Goal: Information Seeking & Learning: Learn about a topic

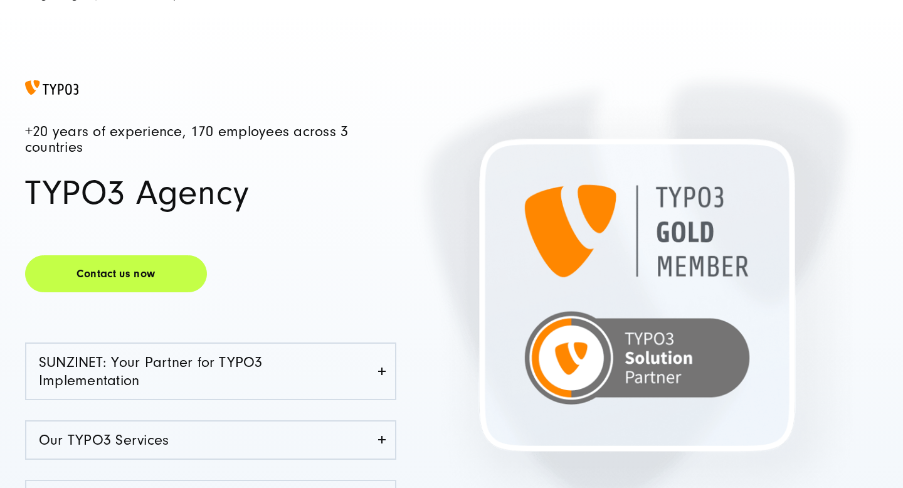
scroll to position [108, 0]
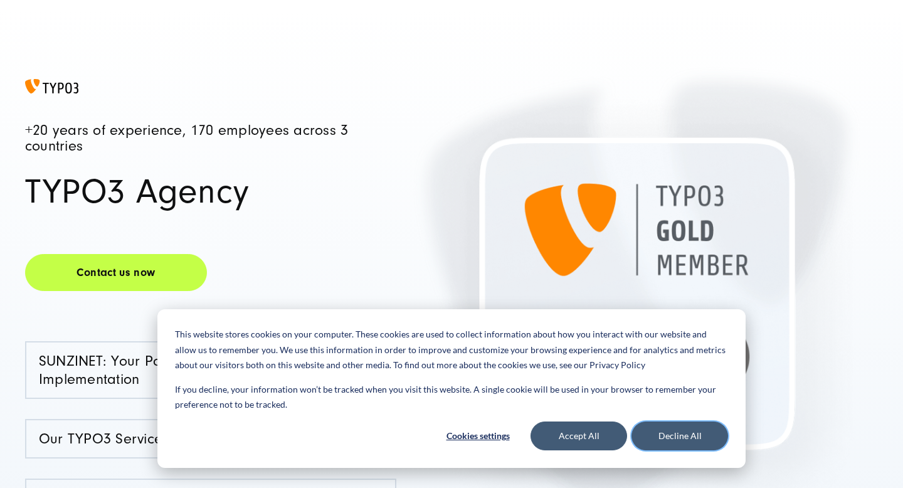
click at [691, 430] on button "Decline All" at bounding box center [679, 435] width 97 height 29
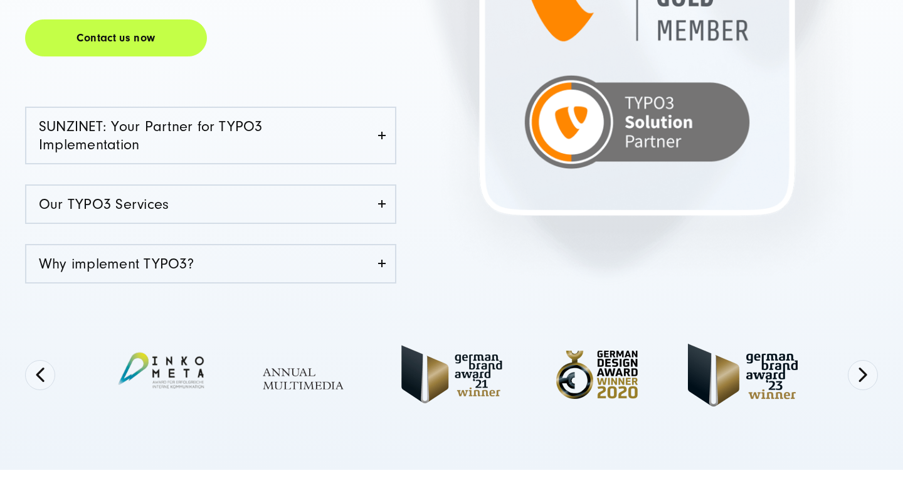
scroll to position [345, 0]
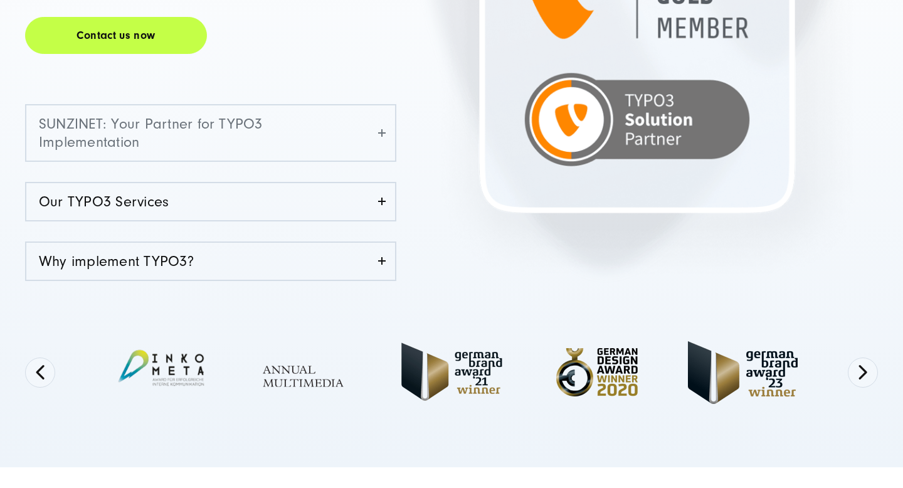
click at [380, 133] on link "SUNZINET: Your Partner for TYPO3 Implementation" at bounding box center [210, 132] width 369 height 55
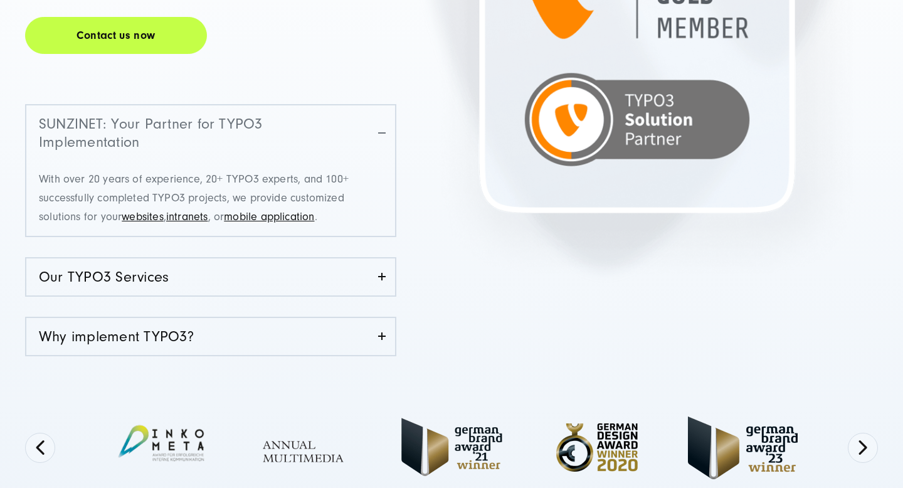
click at [380, 133] on link "SUNZINET: Your Partner for TYPO3 Implementation" at bounding box center [210, 132] width 369 height 55
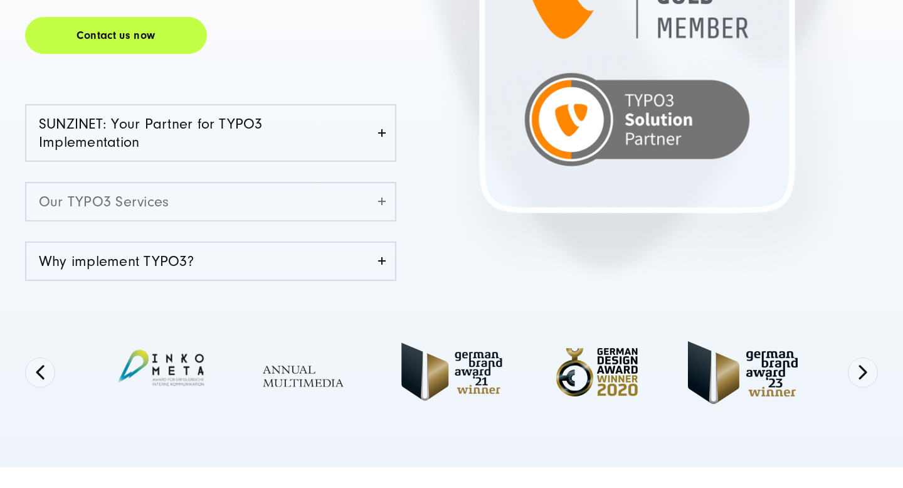
click at [377, 192] on link "Our TYPO3 Services" at bounding box center [210, 201] width 369 height 37
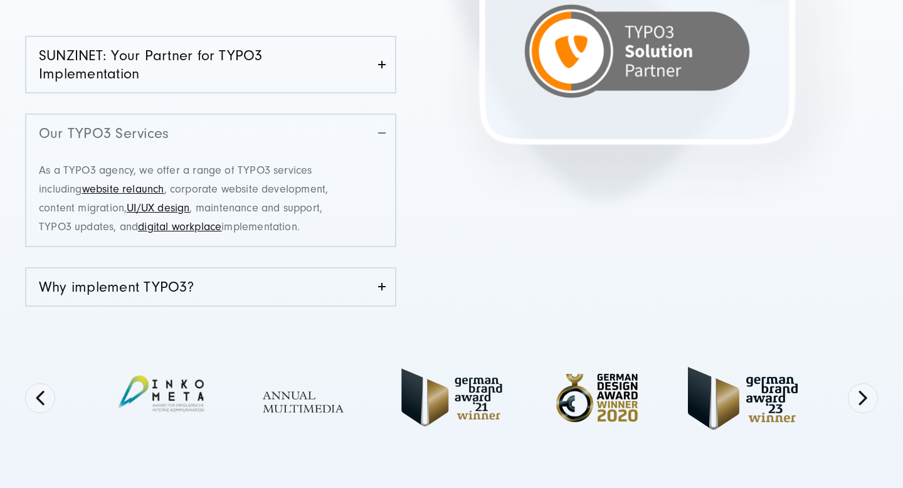
scroll to position [425, 0]
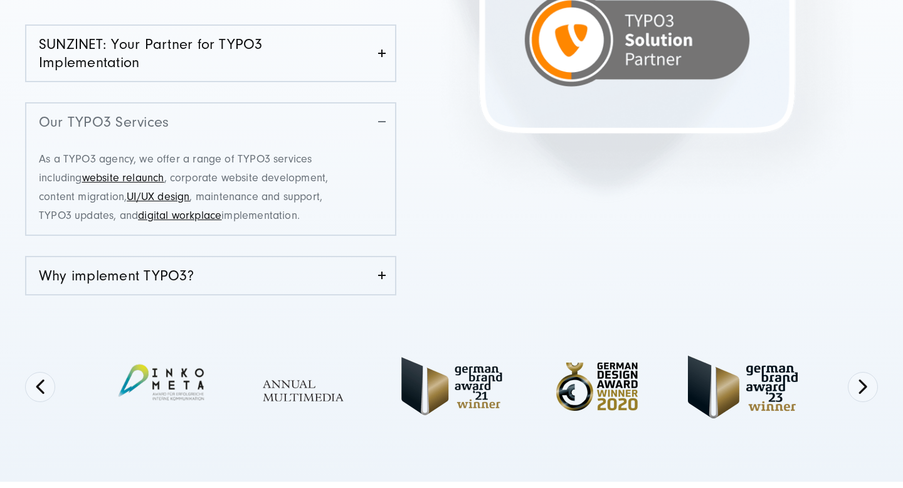
click at [383, 120] on link "Our TYPO3 Services" at bounding box center [210, 121] width 369 height 37
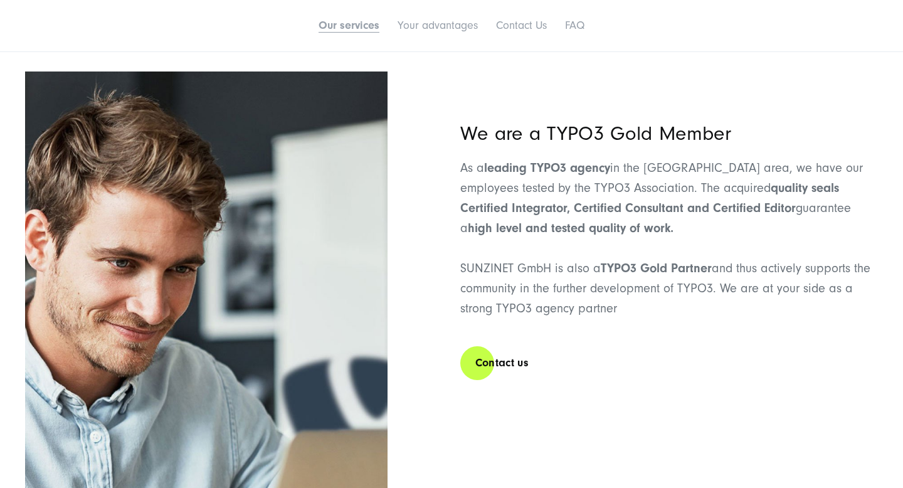
scroll to position [1497, 0]
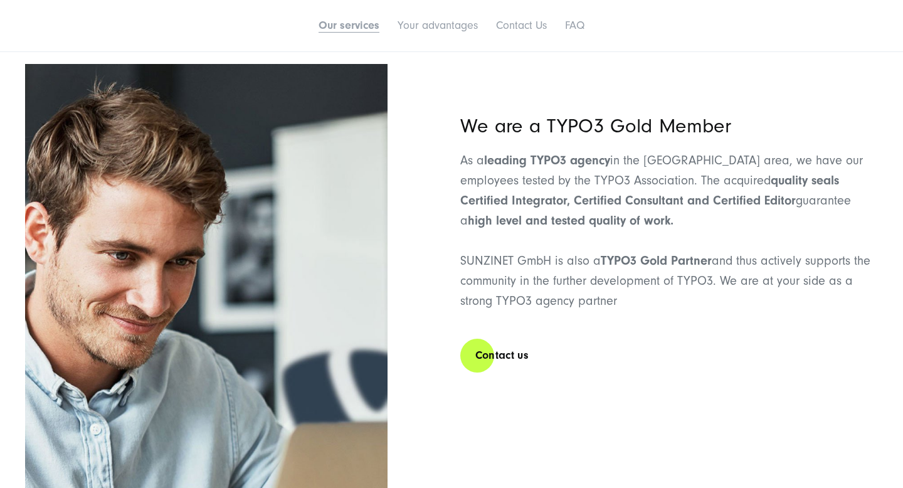
drag, startPoint x: 423, startPoint y: 166, endPoint x: 595, endPoint y: 218, distance: 179.5
click at [595, 218] on div "We are a TYPO3 Gold Member As a leading TYPO3 agency in the [GEOGRAPHIC_DATA] a…" at bounding box center [451, 318] width 853 height 509
click at [595, 218] on strong "high level and tested quality of work." at bounding box center [571, 220] width 206 height 14
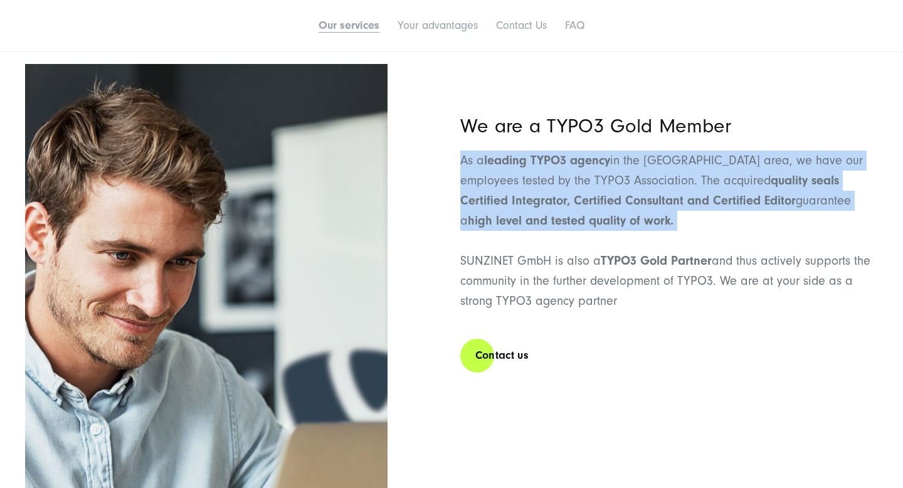
click at [582, 228] on strong "high level and tested quality of work." at bounding box center [571, 220] width 206 height 14
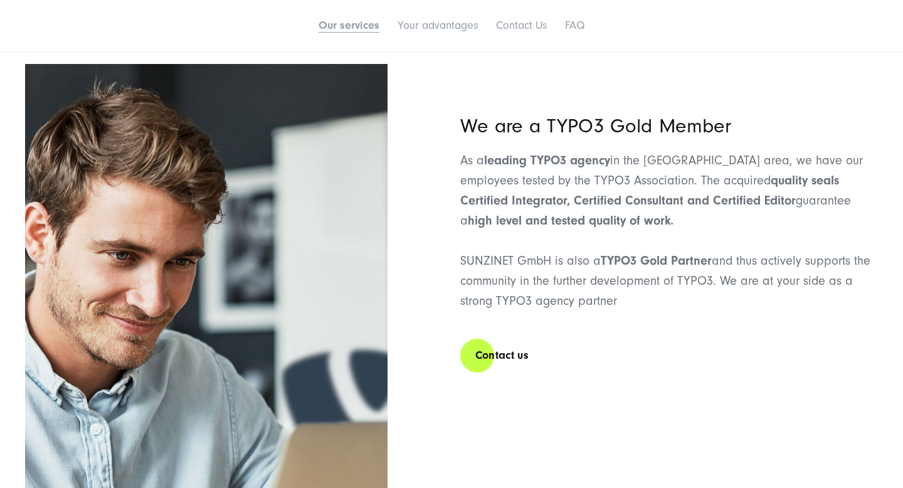
click at [508, 201] on strong "quality seals Certified Integrator, Certified Consultant and Certified Editor" at bounding box center [649, 190] width 379 height 34
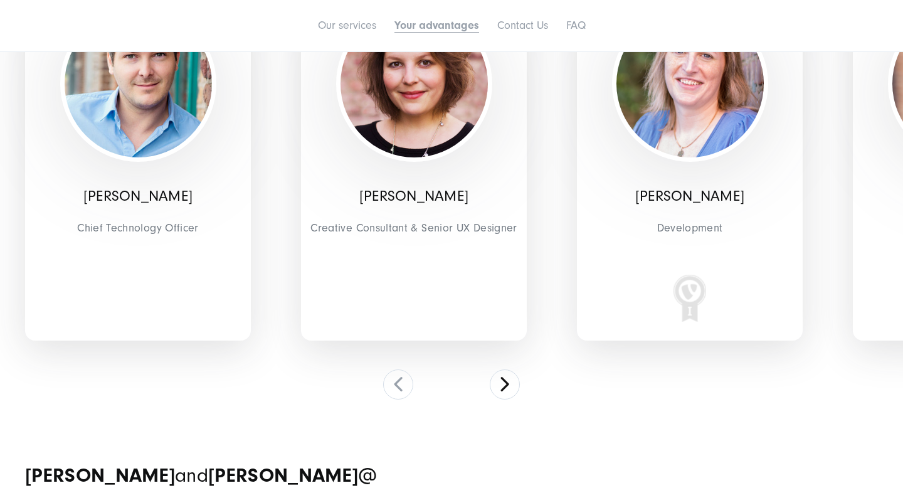
scroll to position [3581, 0]
click at [505, 382] on button at bounding box center [505, 384] width 30 height 30
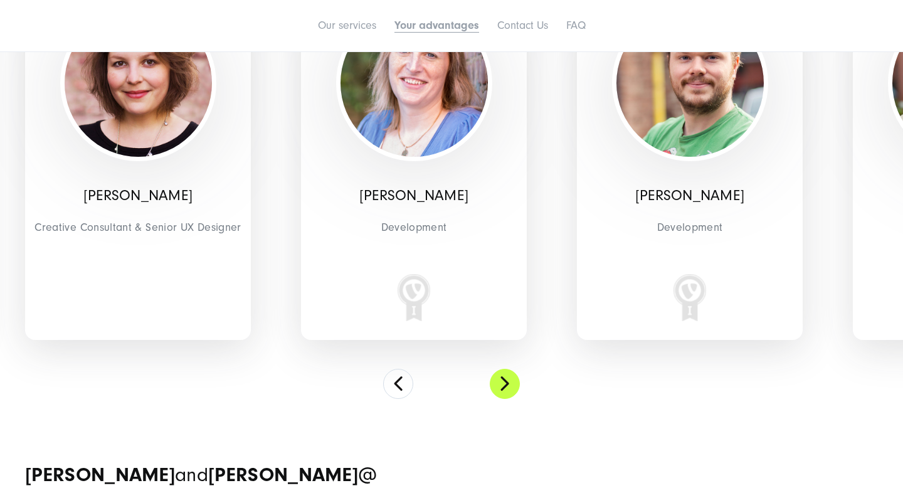
click at [505, 382] on button at bounding box center [505, 384] width 30 height 30
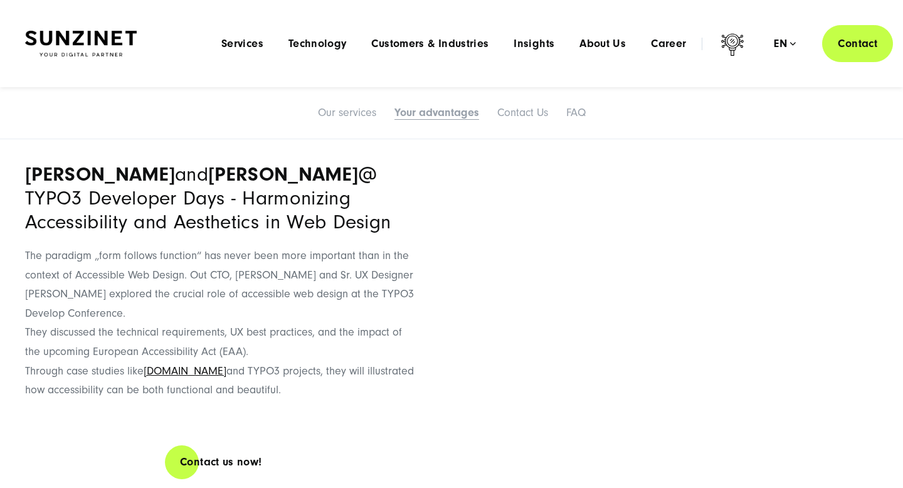
scroll to position [3880, 0]
click at [274, 251] on span "The paradigm „form follows function“ has never been more important than in the …" at bounding box center [219, 322] width 389 height 147
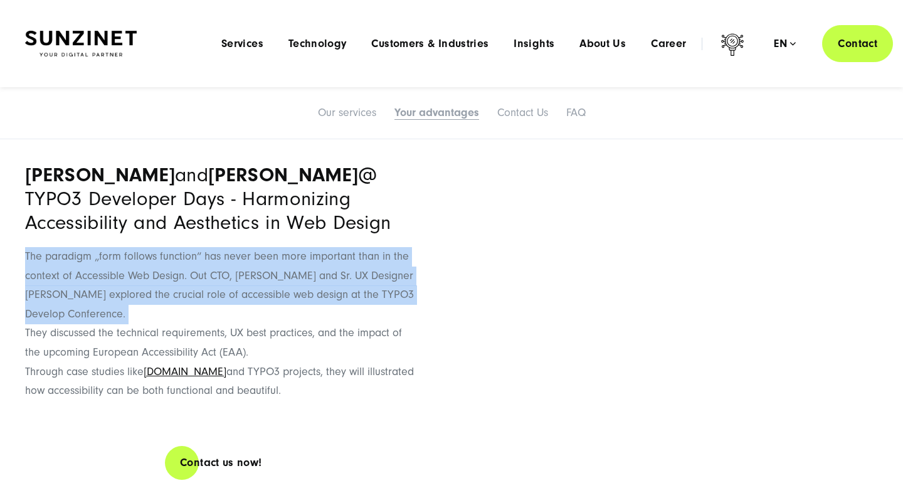
click at [274, 251] on span "The paradigm „form follows function“ has never been more important than in the …" at bounding box center [219, 322] width 389 height 147
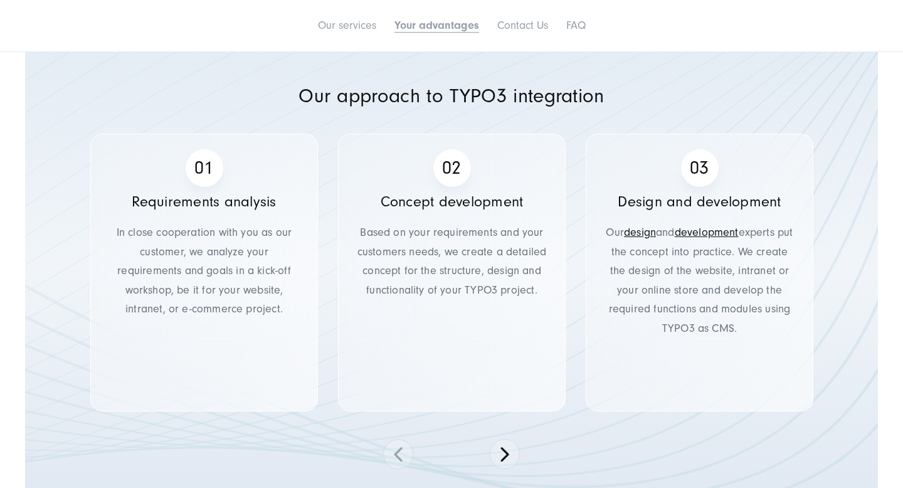
scroll to position [4362, 0]
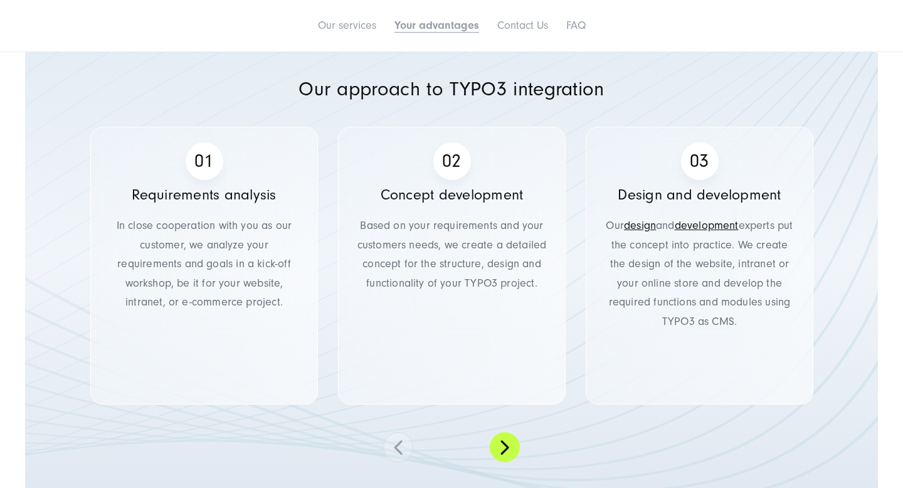
click at [506, 447] on button at bounding box center [505, 447] width 30 height 30
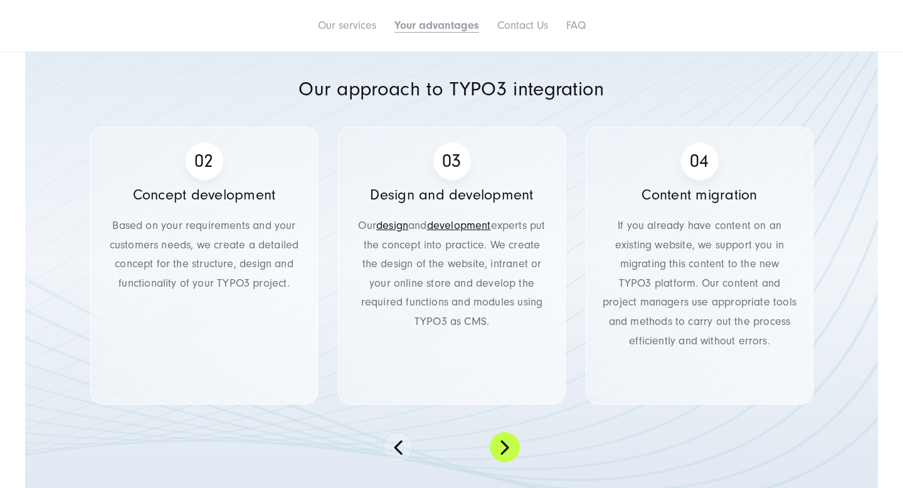
click at [506, 447] on button at bounding box center [505, 447] width 30 height 30
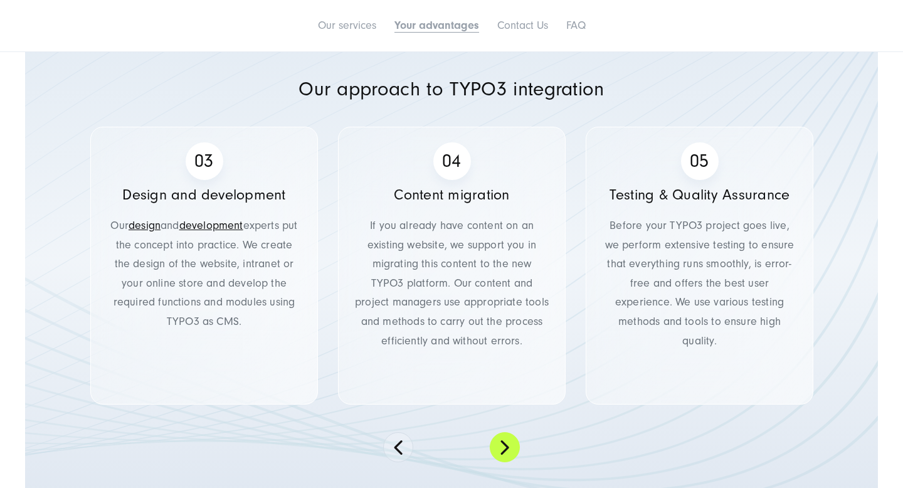
click at [506, 447] on button at bounding box center [505, 447] width 30 height 30
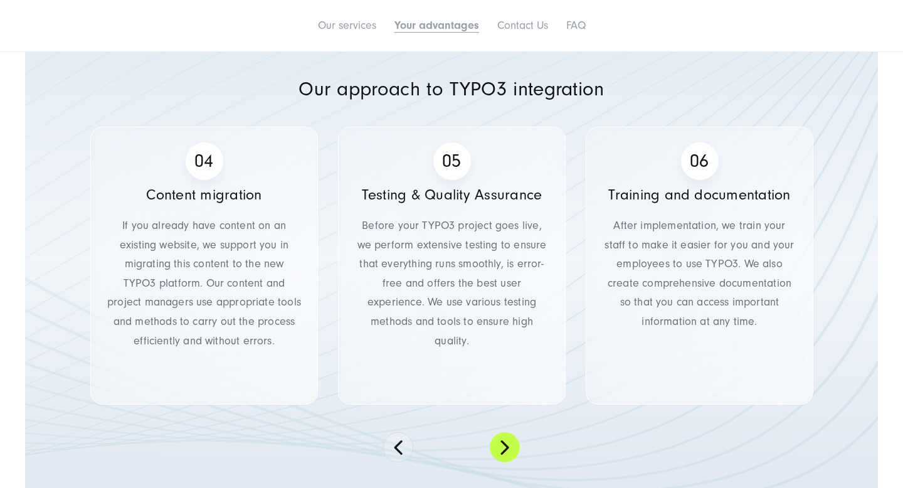
click at [506, 447] on button at bounding box center [505, 447] width 30 height 30
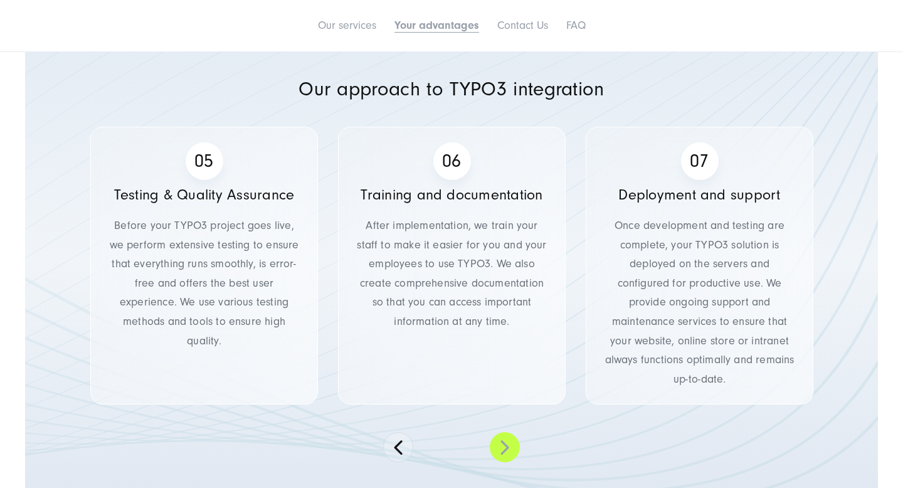
click at [506, 447] on button at bounding box center [505, 447] width 30 height 30
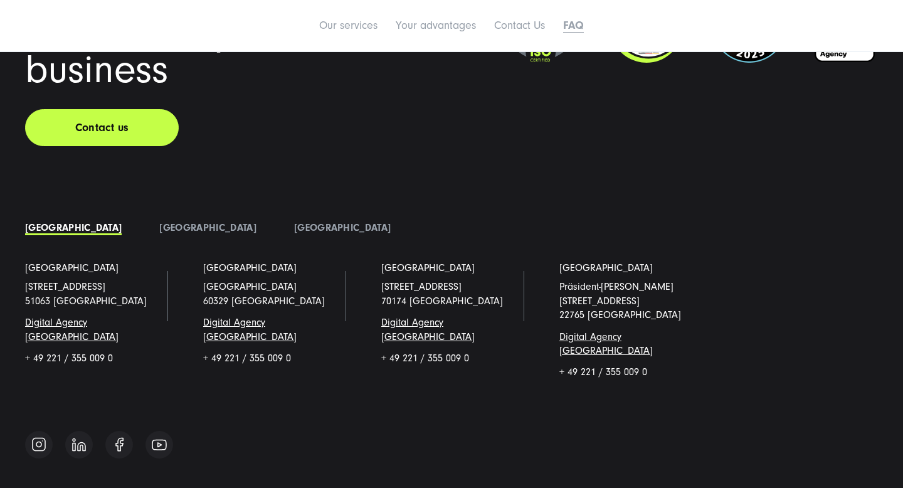
scroll to position [7191, 0]
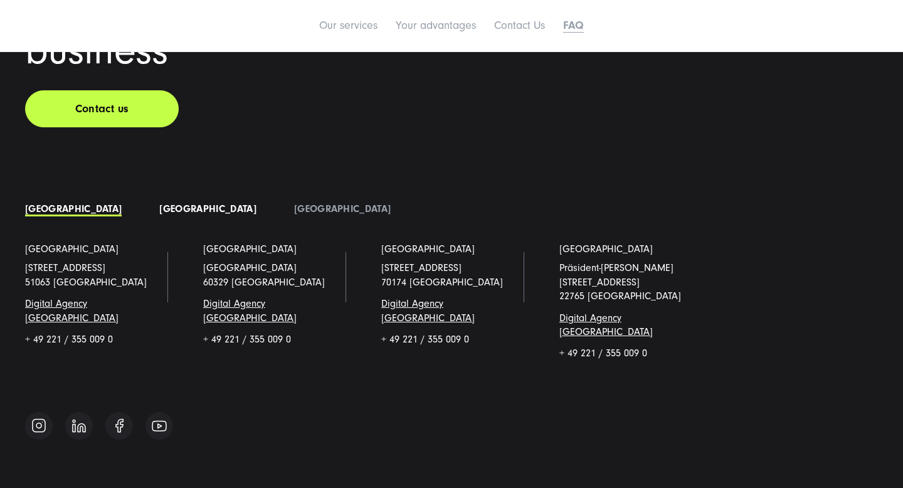
click at [159, 212] on link "[GEOGRAPHIC_DATA]" at bounding box center [207, 208] width 97 height 11
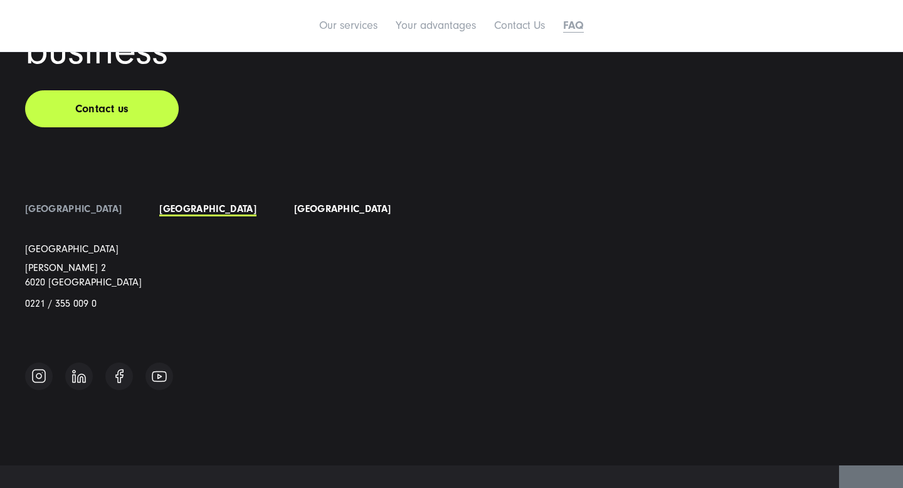
click at [294, 209] on link "[GEOGRAPHIC_DATA]" at bounding box center [342, 208] width 97 height 11
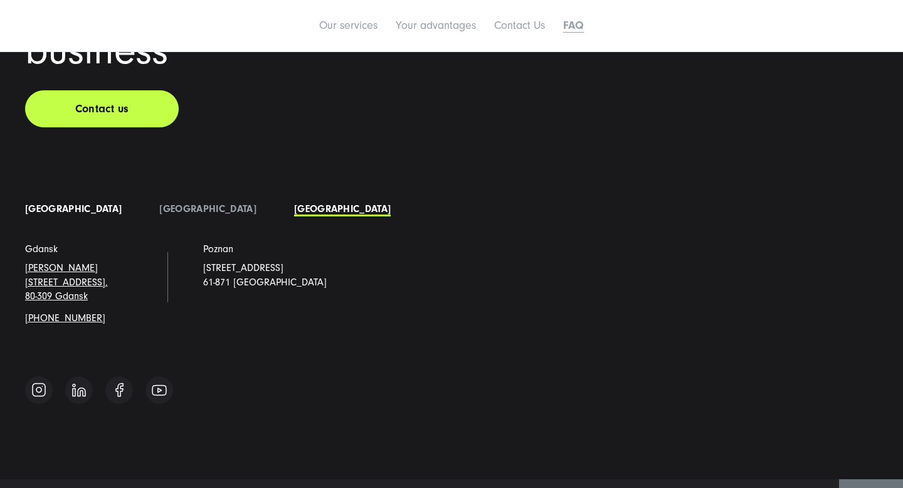
click at [59, 214] on link "[GEOGRAPHIC_DATA]" at bounding box center [73, 208] width 97 height 11
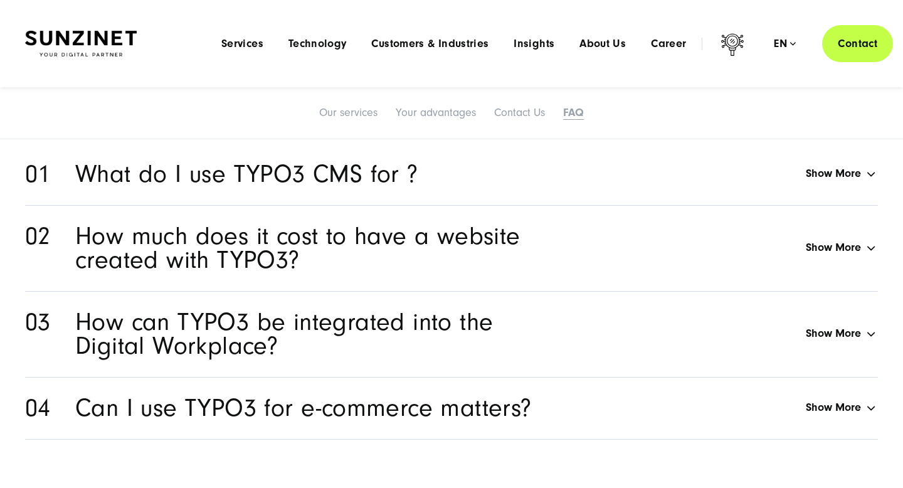
scroll to position [6443, 0]
